Goal: Transaction & Acquisition: Purchase product/service

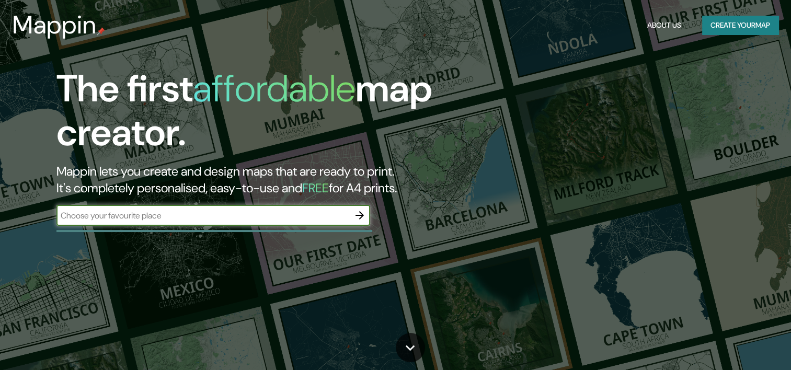
click at [337, 213] on input "text" at bounding box center [202, 216] width 293 height 12
type input "c"
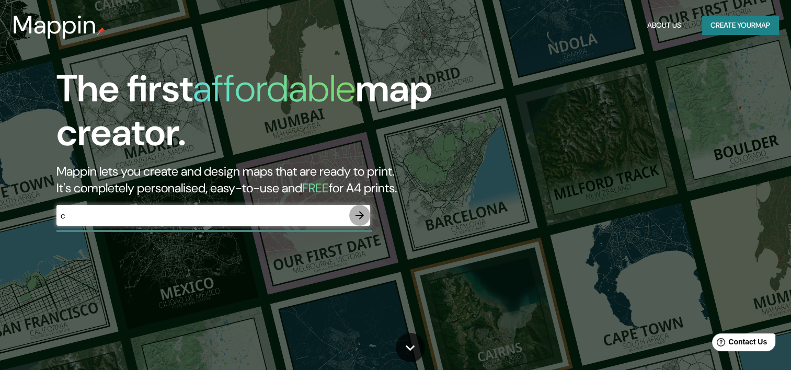
click at [364, 215] on icon "button" at bounding box center [359, 215] width 13 height 13
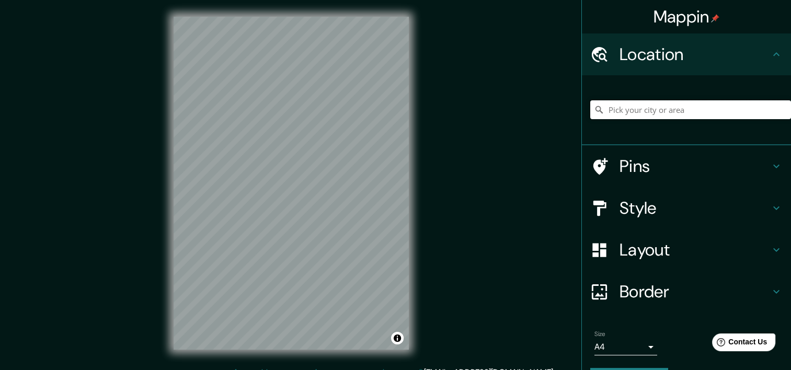
click at [625, 109] on input "Pick your city or area" at bounding box center [690, 109] width 201 height 19
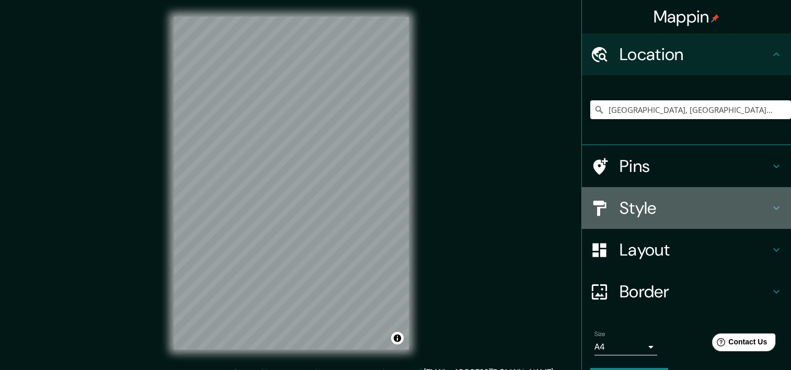
click at [650, 206] on h4 "Style" at bounding box center [694, 208] width 151 height 21
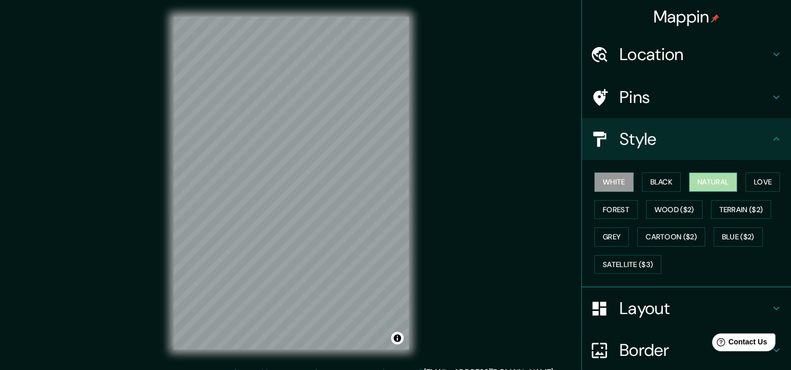
click at [699, 181] on button "Natural" at bounding box center [713, 181] width 48 height 19
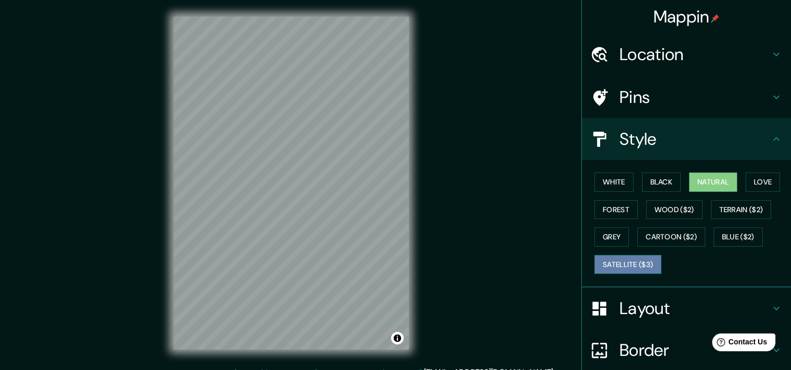
click at [629, 263] on button "Satellite ($3)" at bounding box center [627, 264] width 67 height 19
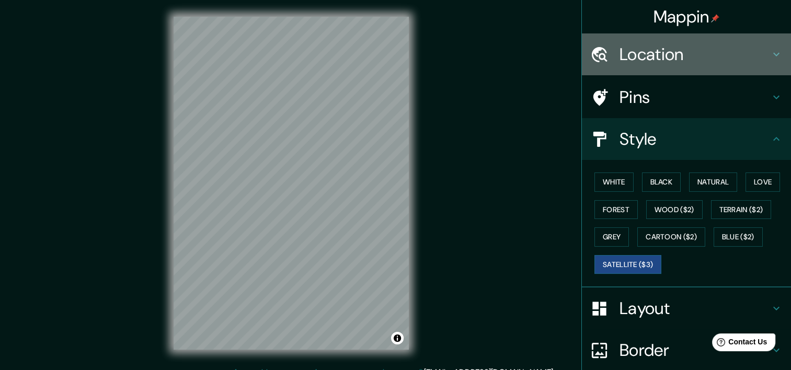
click at [642, 59] on h4 "Location" at bounding box center [694, 54] width 151 height 21
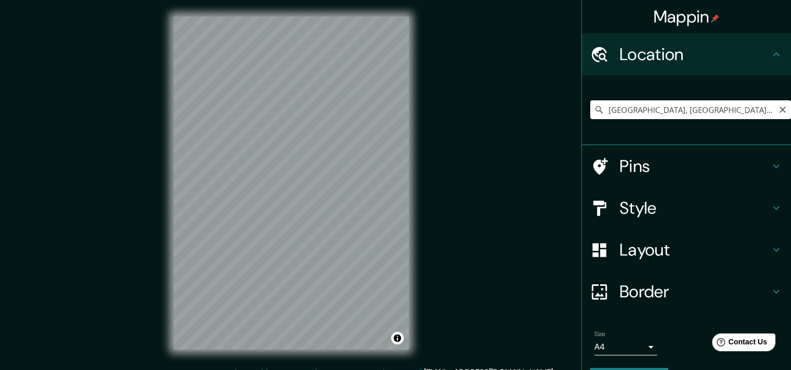
click at [652, 102] on input "[GEOGRAPHIC_DATA], [GEOGRAPHIC_DATA], [GEOGRAPHIC_DATA]" at bounding box center [690, 109] width 201 height 19
click at [750, 115] on input "[GEOGRAPHIC_DATA], [GEOGRAPHIC_DATA], [GEOGRAPHIC_DATA]" at bounding box center [690, 109] width 201 height 19
click at [680, 59] on h4 "Location" at bounding box center [694, 54] width 151 height 21
click at [736, 103] on input "[GEOGRAPHIC_DATA], [GEOGRAPHIC_DATA], [GEOGRAPHIC_DATA]" at bounding box center [690, 109] width 201 height 19
drag, startPoint x: 736, startPoint y: 103, endPoint x: 650, endPoint y: 110, distance: 86.5
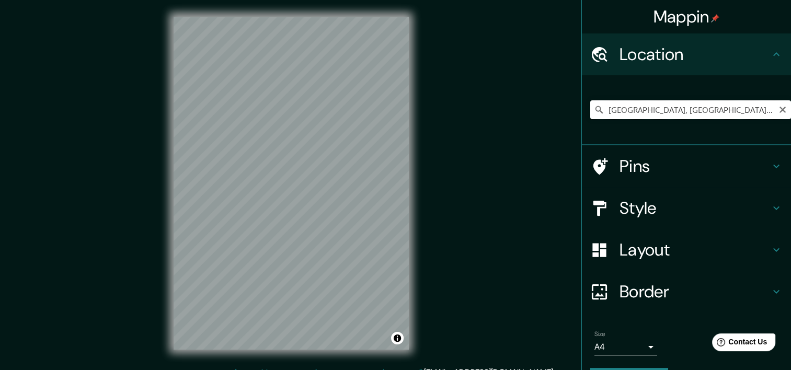
click at [650, 110] on input "[GEOGRAPHIC_DATA], [GEOGRAPHIC_DATA], [GEOGRAPHIC_DATA]" at bounding box center [690, 109] width 201 height 19
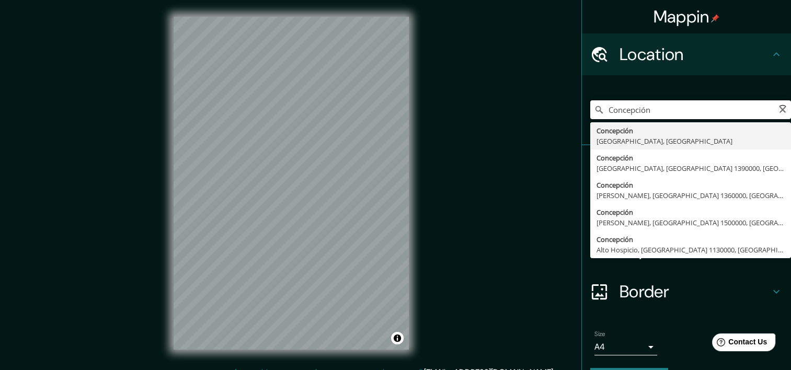
type input "[GEOGRAPHIC_DATA], [GEOGRAPHIC_DATA], [GEOGRAPHIC_DATA]"
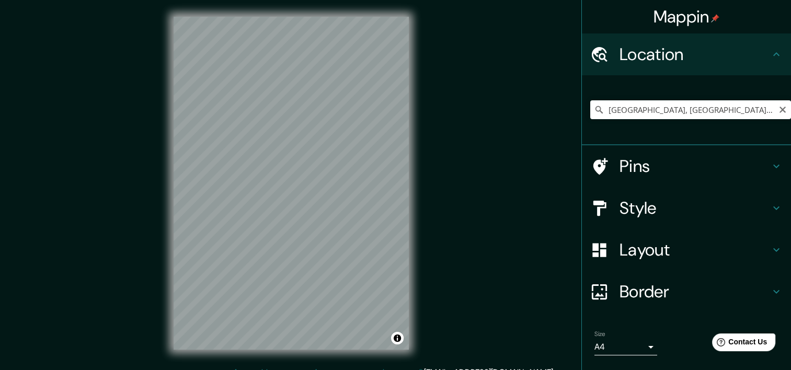
click at [627, 210] on h4 "Style" at bounding box center [694, 208] width 151 height 21
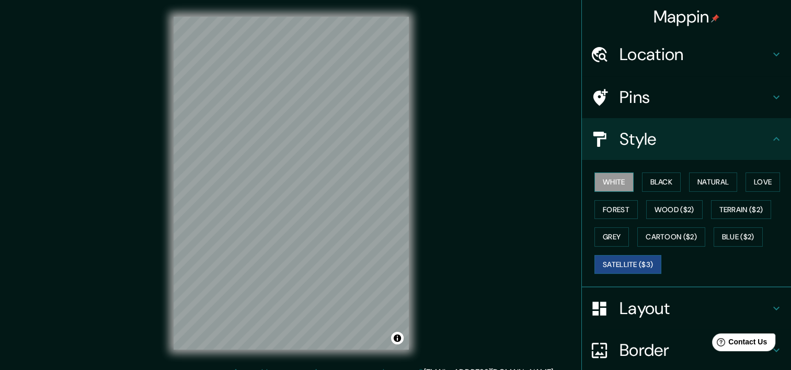
click at [608, 187] on button "White" at bounding box center [613, 181] width 39 height 19
click at [692, 179] on button "Natural" at bounding box center [713, 181] width 48 height 19
click at [621, 258] on button "Satellite ($3)" at bounding box center [627, 264] width 67 height 19
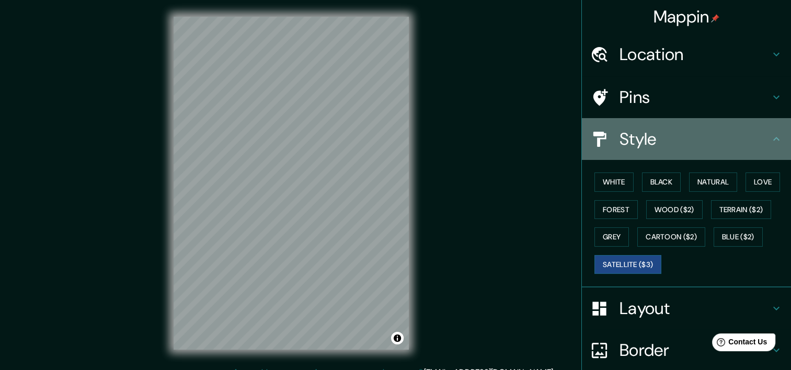
click at [642, 145] on h4 "Style" at bounding box center [694, 139] width 151 height 21
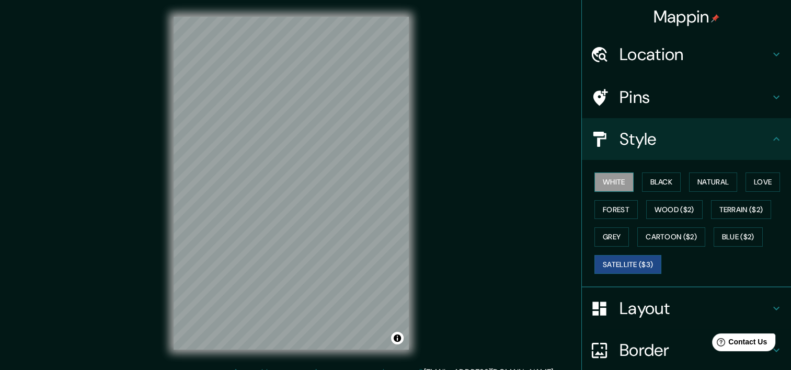
click at [607, 183] on button "White" at bounding box center [613, 181] width 39 height 19
